Goal: Task Accomplishment & Management: Use online tool/utility

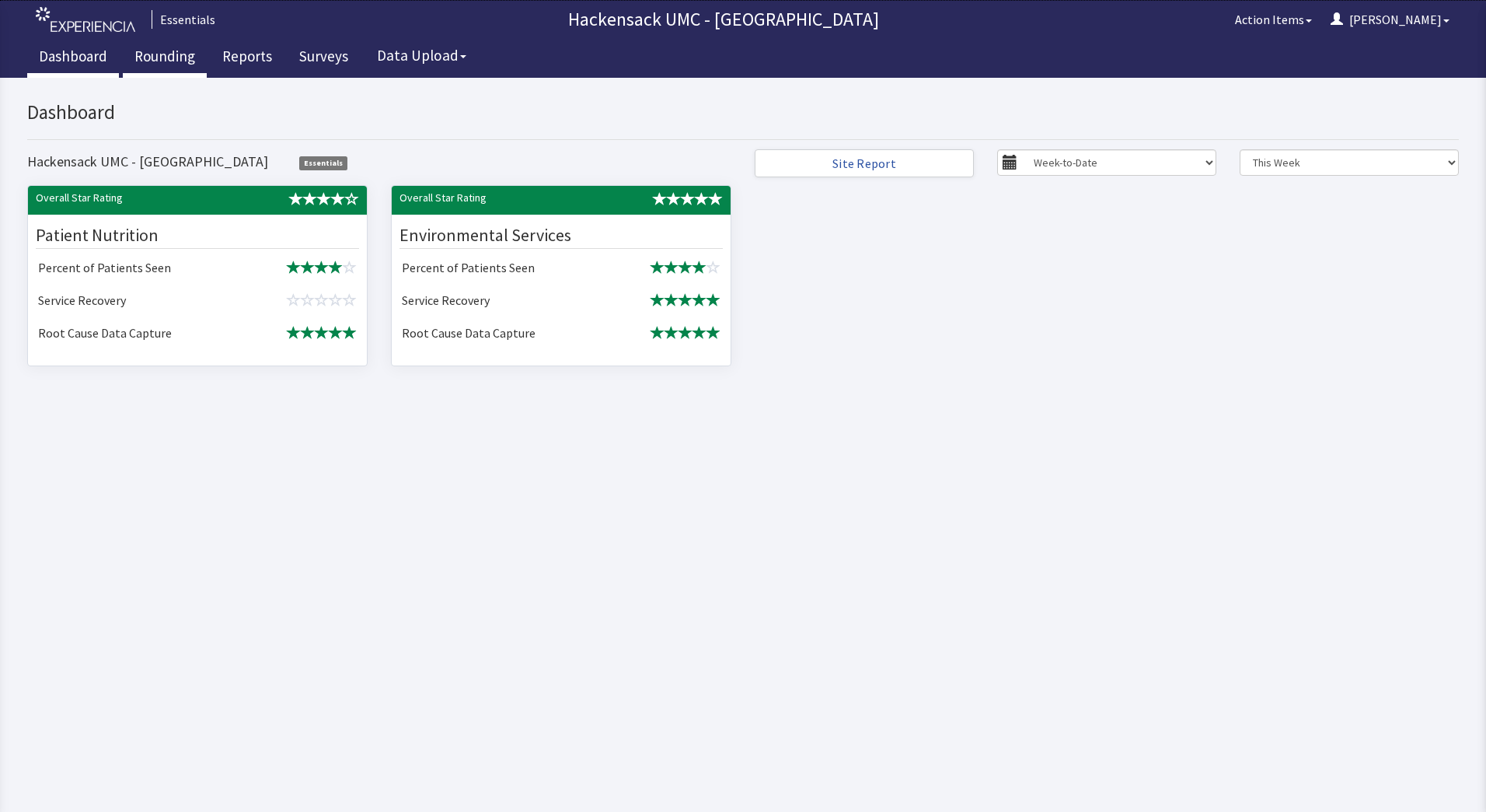
click at [156, 51] on link "Rounding" at bounding box center [165, 58] width 84 height 39
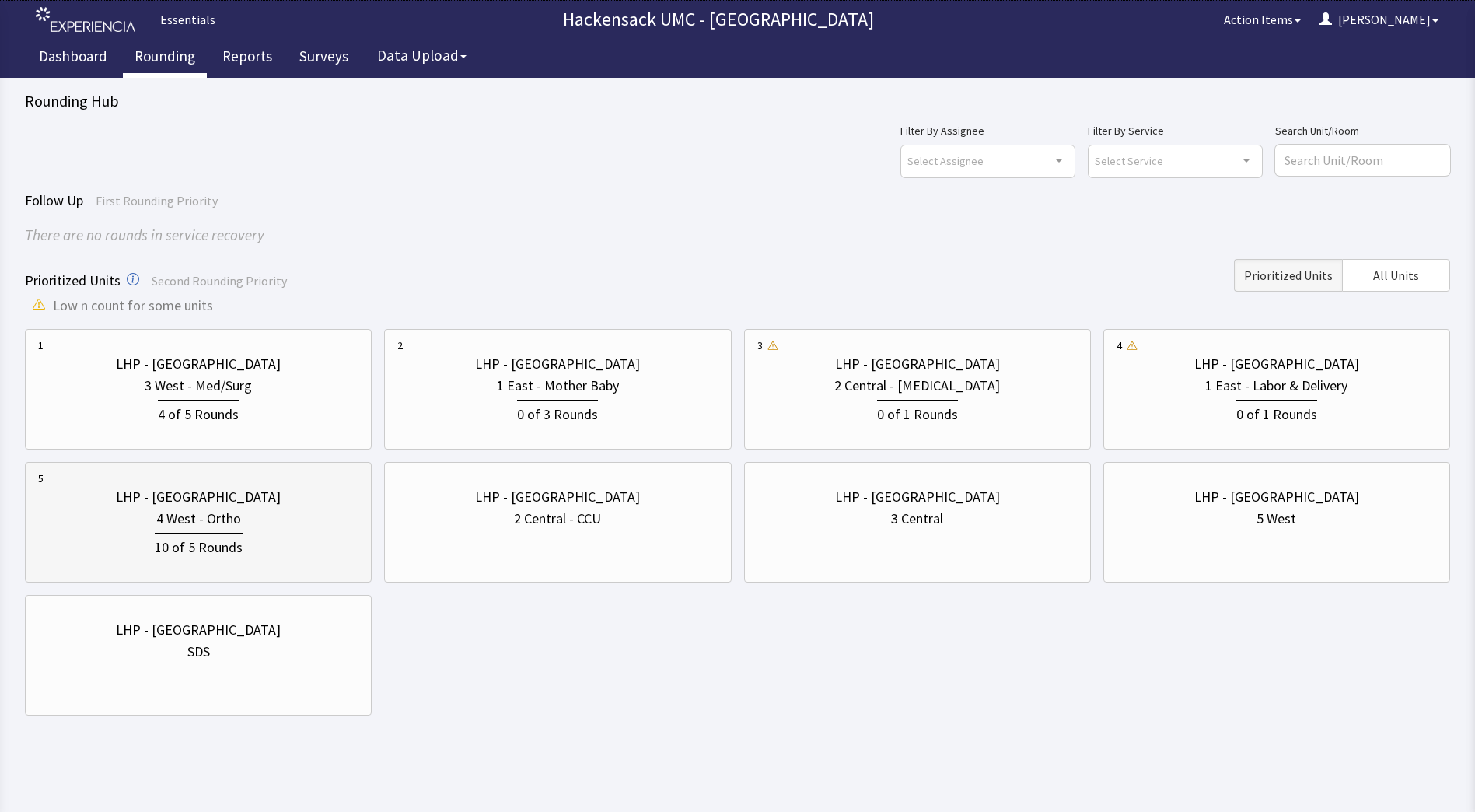
click at [229, 538] on div "10 of 5 Rounds" at bounding box center [198, 545] width 88 height 26
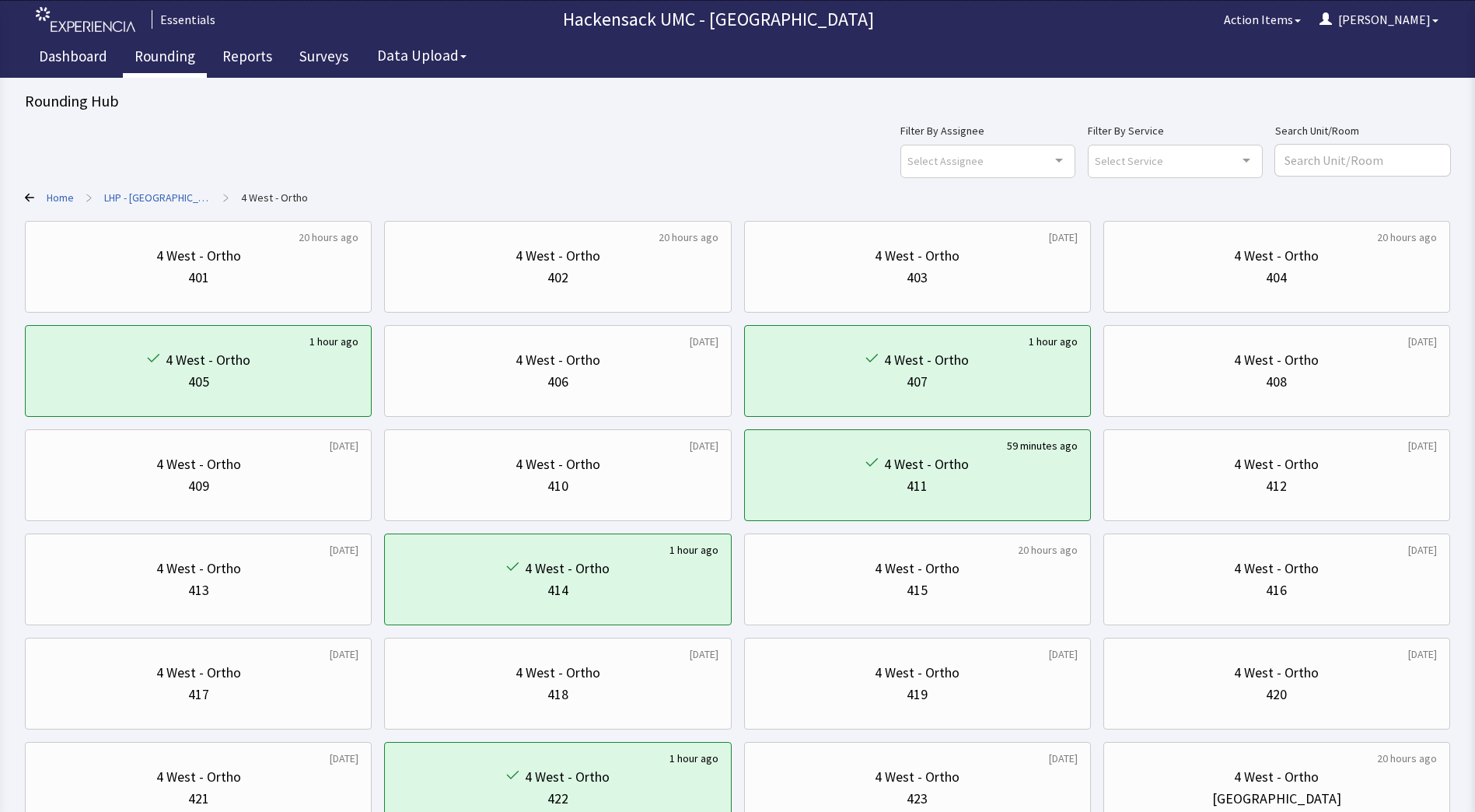
scroll to position [124, 0]
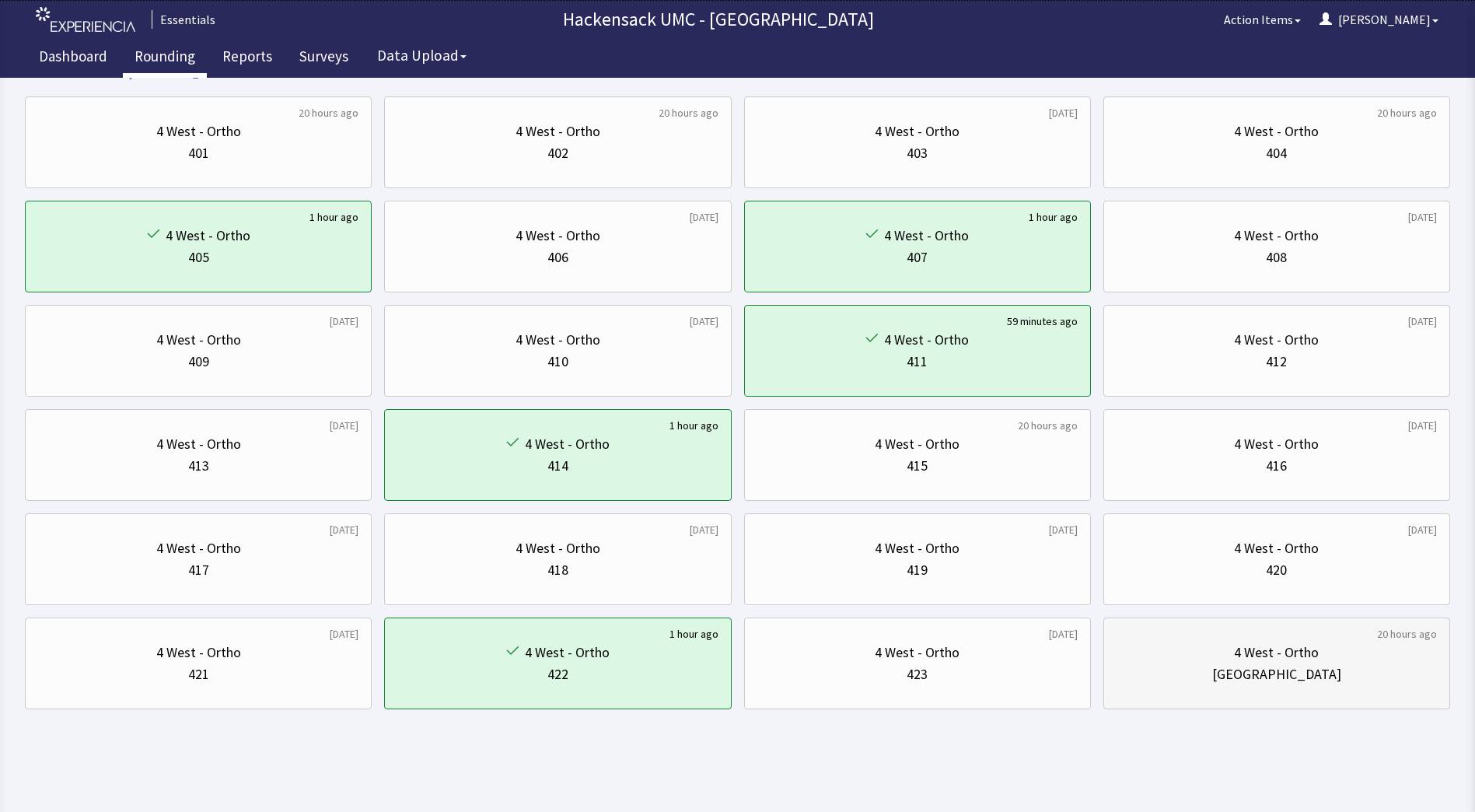
click at [1314, 674] on div "Nurse Station" at bounding box center [1276, 674] width 129 height 22
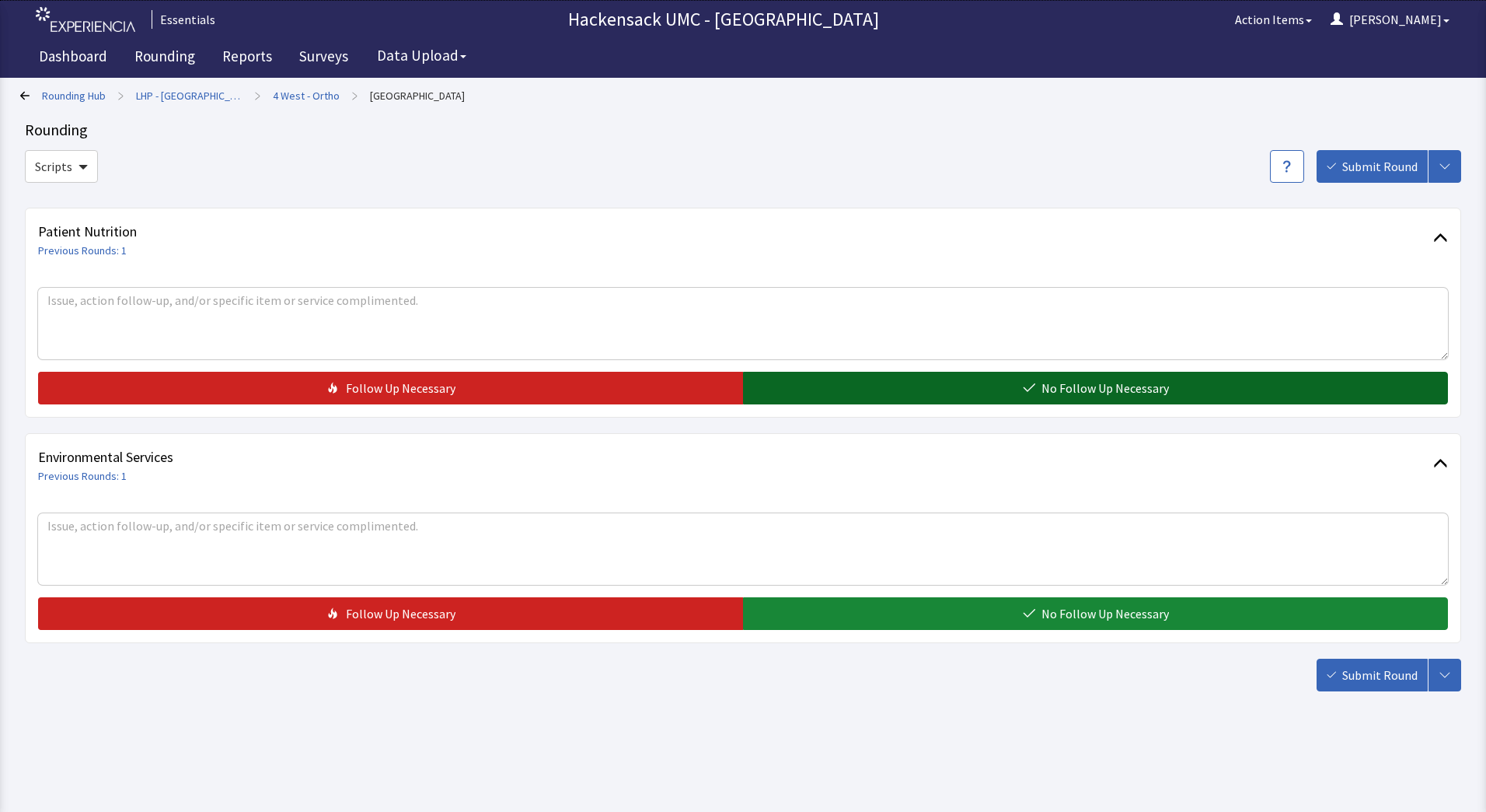
click at [943, 381] on button "No Follow Up Necessary" at bounding box center [1096, 387] width 706 height 32
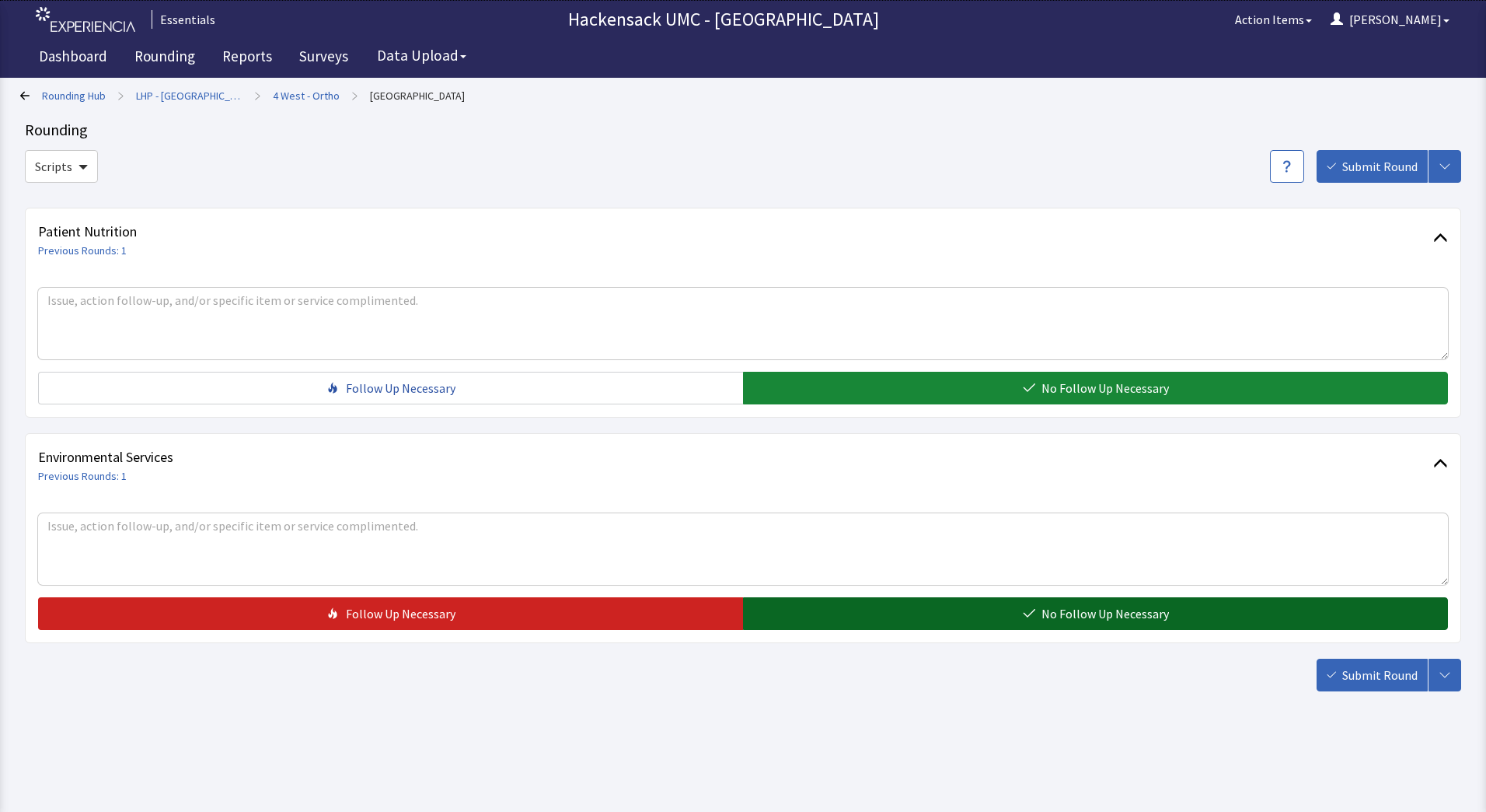
click at [893, 621] on button "No Follow Up Necessary" at bounding box center [1096, 613] width 706 height 32
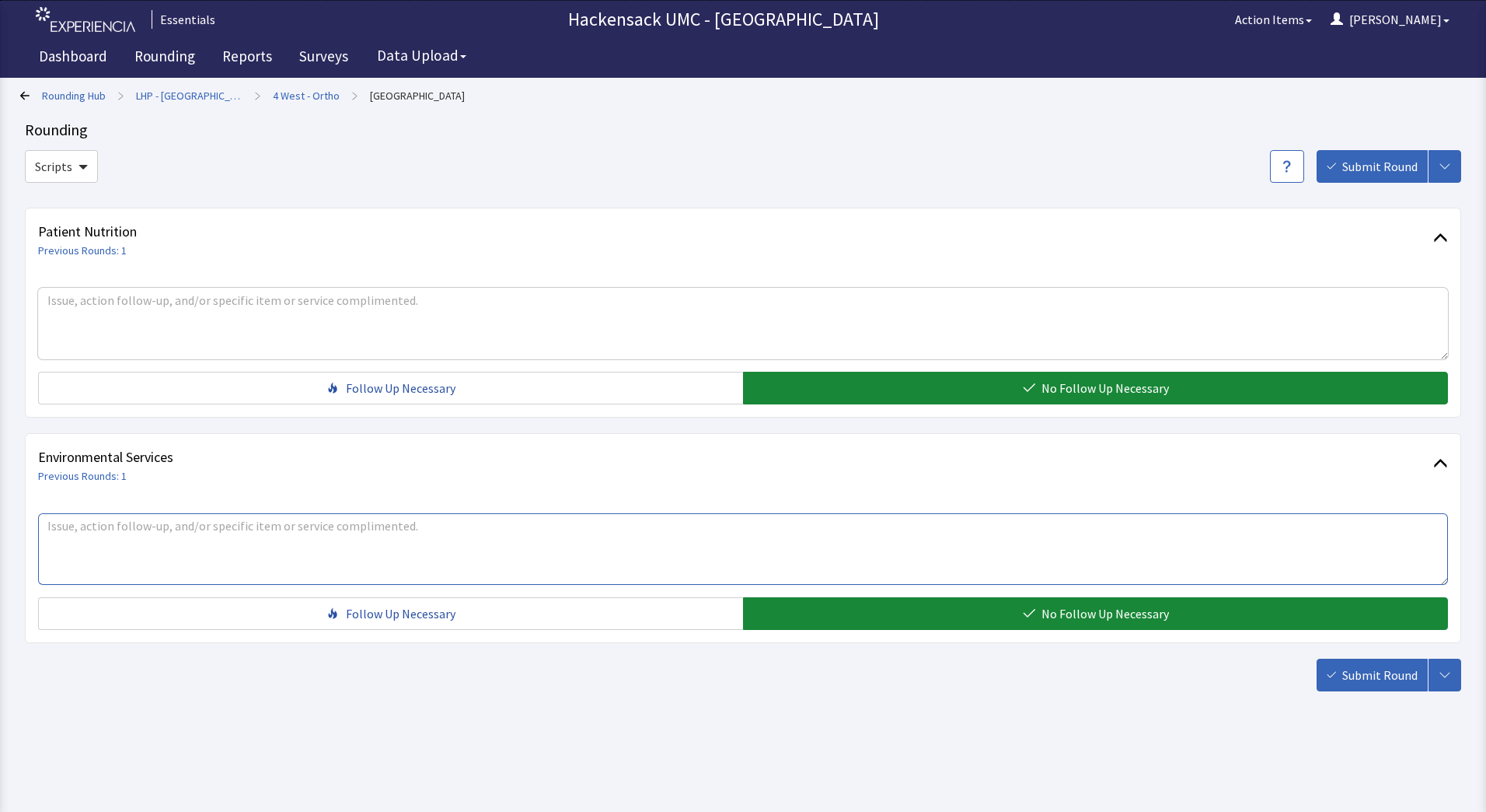
click at [479, 540] on textarea at bounding box center [743, 548] width 1410 height 71
type textarea "N"
type textarea "Unit Clerk - Room 407 has a bed extender that needs to be removed from bed and …"
click at [1332, 672] on icon "button" at bounding box center [1331, 675] width 9 height 9
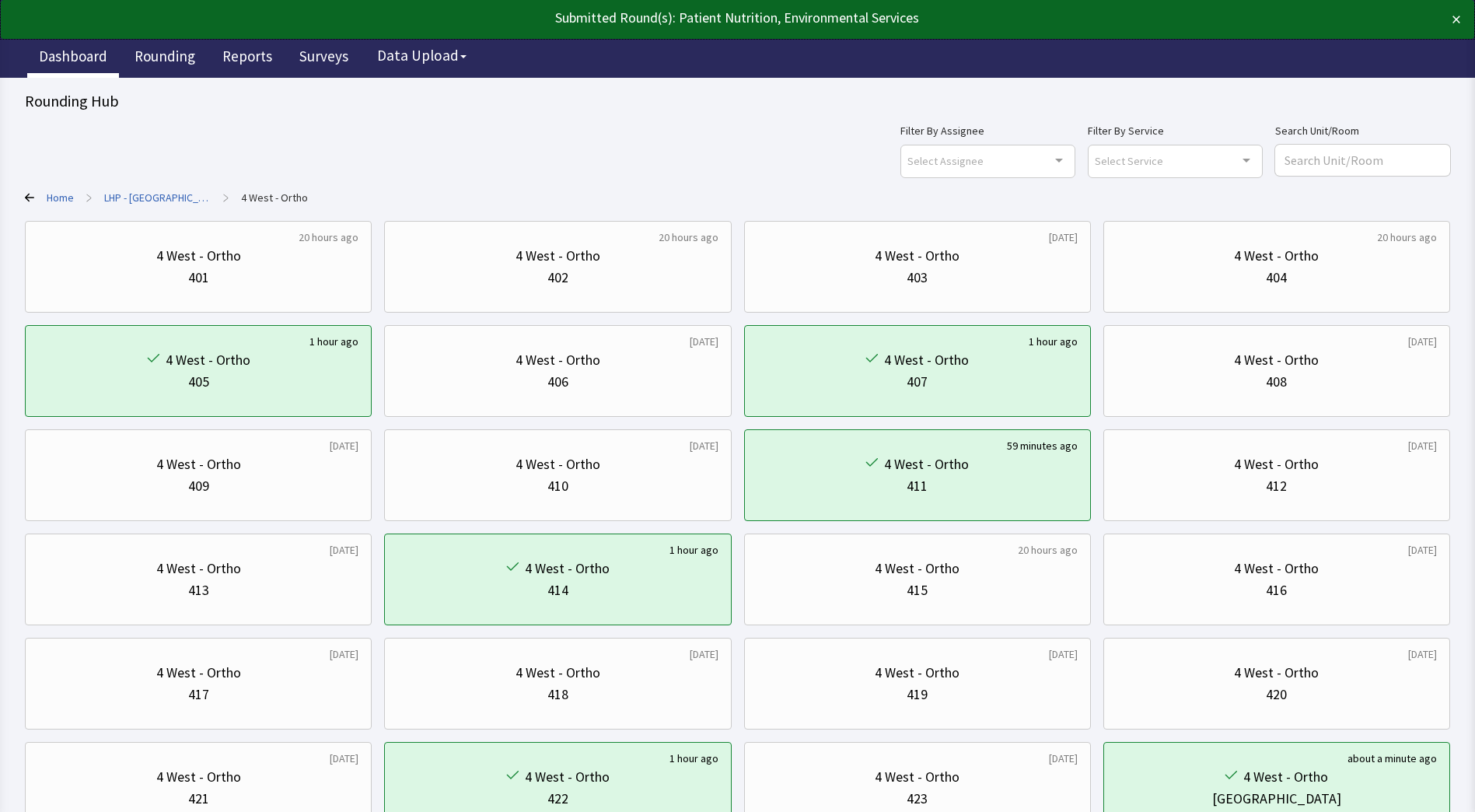
click at [77, 57] on link "Dashboard" at bounding box center [72, 58] width 92 height 39
